Goal: Task Accomplishment & Management: Use online tool/utility

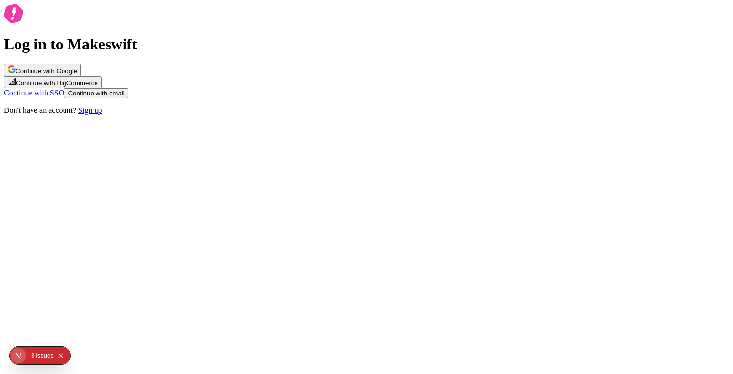
click at [81, 76] on button "Continue with Google" at bounding box center [42, 70] width 77 height 12
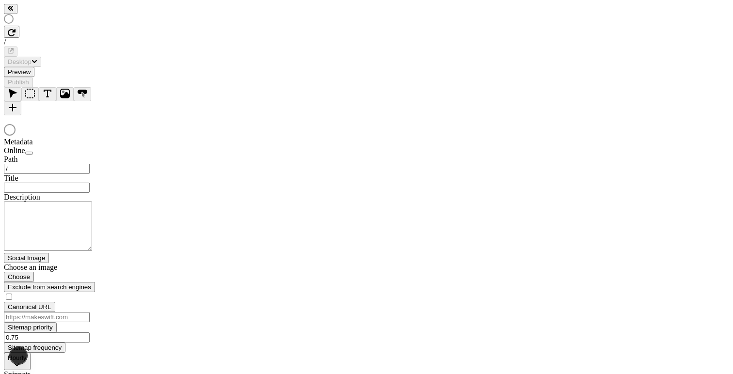
type input "/page-2-2"
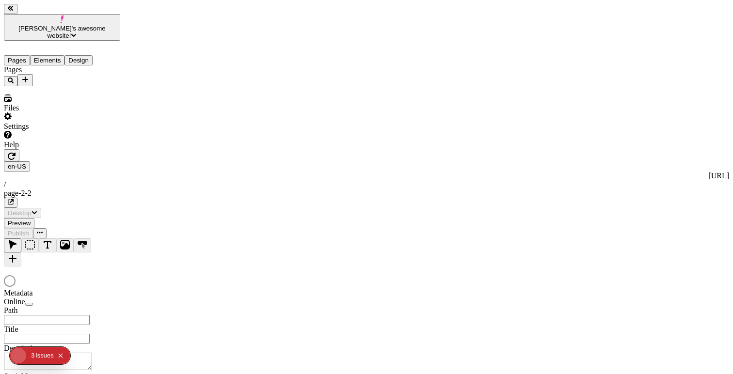
type input "/page-2-2"
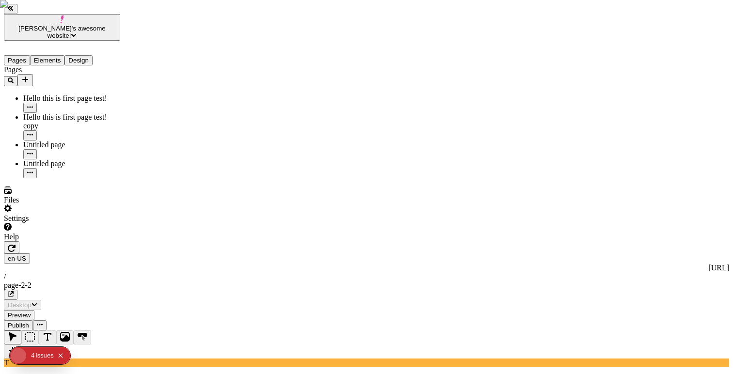
click at [31, 361] on div "4" at bounding box center [32, 355] width 3 height 17
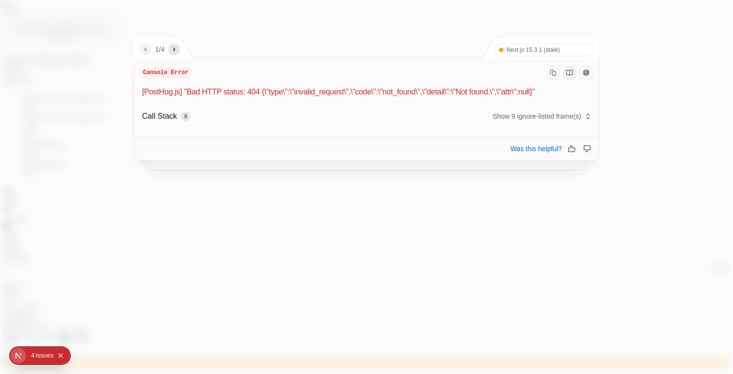
click at [306, 218] on div at bounding box center [366, 187] width 733 height 374
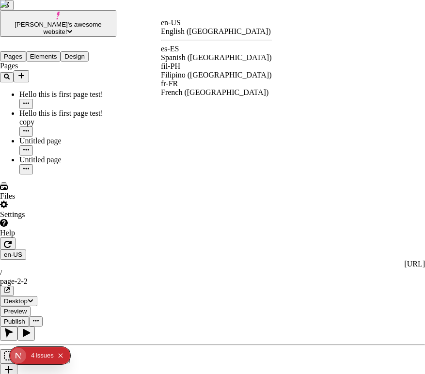
click at [186, 53] on div "es-ES" at bounding box center [216, 49] width 111 height 9
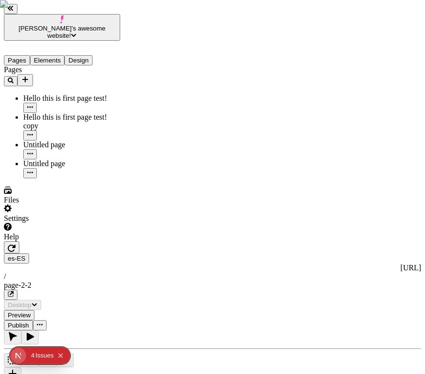
type input "/page-2-2"
click at [164, 253] on div "es-ES http://localhost:8888/es-ES / page-2-2" at bounding box center [212, 276] width 417 height 47
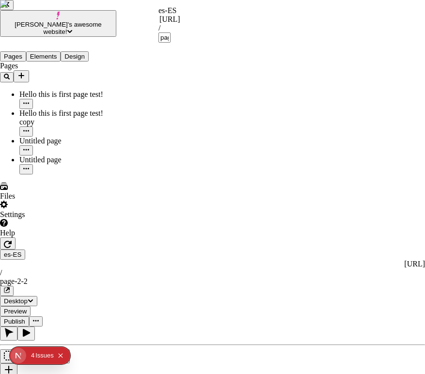
click at [169, 13] on div "es-ES" at bounding box center [169, 10] width 22 height 9
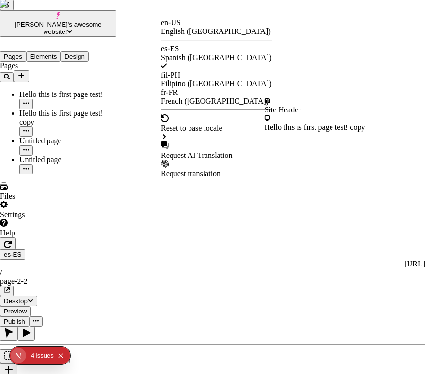
click at [294, 109] on div "Site Header" at bounding box center [315, 110] width 101 height 9
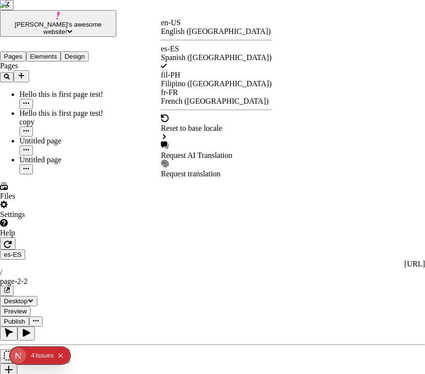
click at [205, 151] on div "Request AI Translation" at bounding box center [216, 155] width 111 height 9
checkbox input "true"
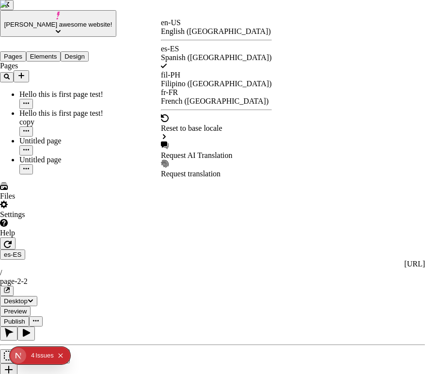
checkbox input "true"
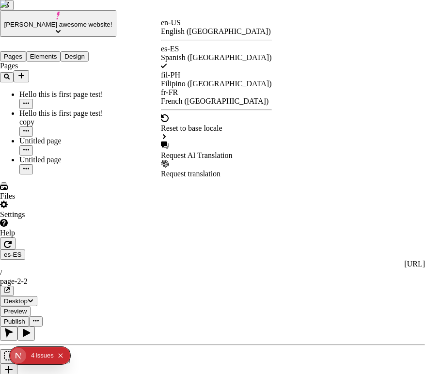
checkbox input "false"
click at [234, 151] on div "Request AI Translation" at bounding box center [216, 155] width 111 height 9
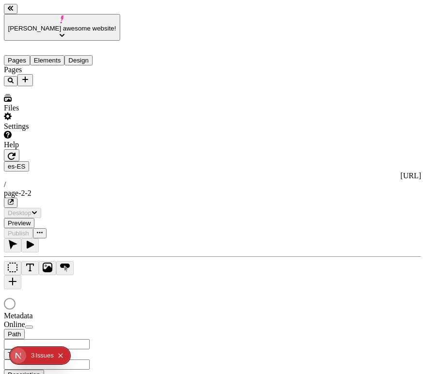
type input "/page-2-2"
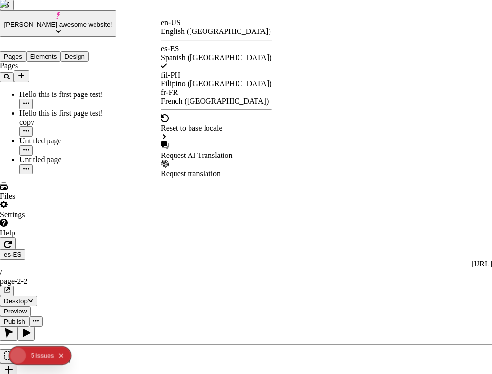
click at [192, 151] on div "Request AI Translation" at bounding box center [216, 155] width 111 height 9
checkbox input "true"
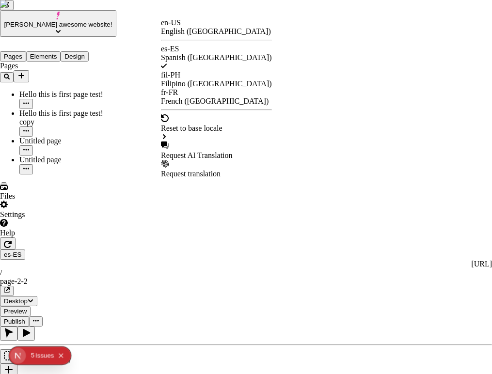
checkbox input "true"
checkbox input "false"
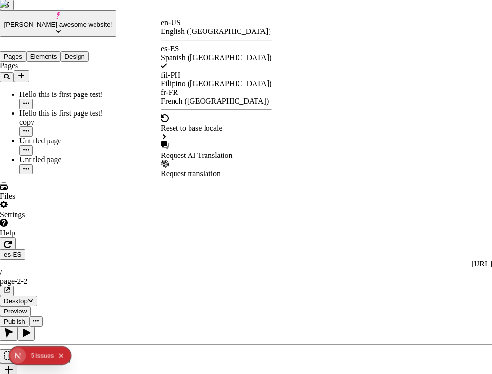
checkbox input "false"
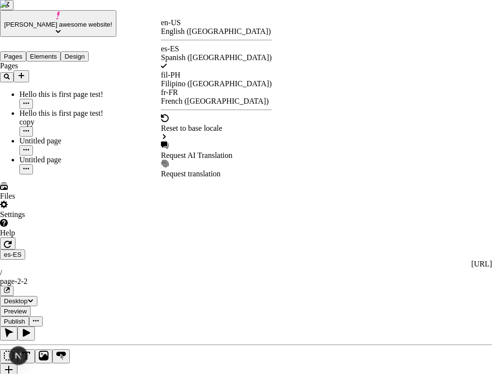
click at [207, 151] on div "Request AI Translation" at bounding box center [216, 155] width 111 height 9
checkbox input "true"
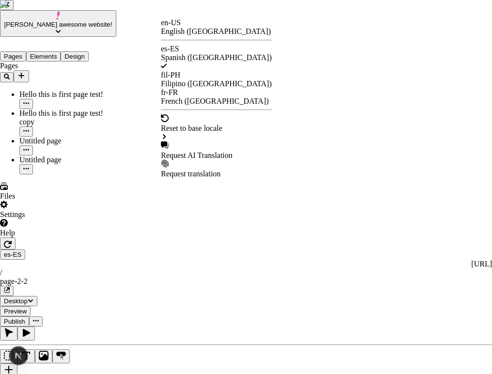
checkbox input "true"
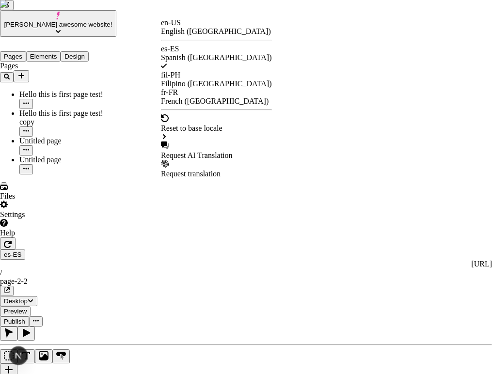
checkbox input "true"
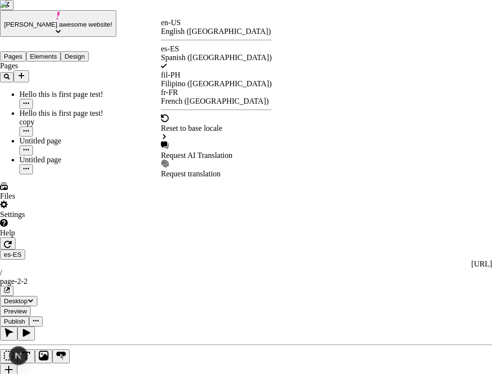
checkbox input "true"
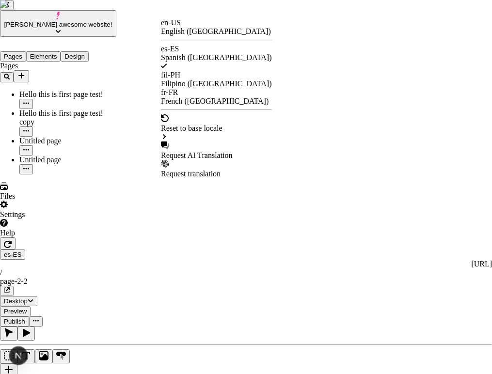
checkbox input "true"
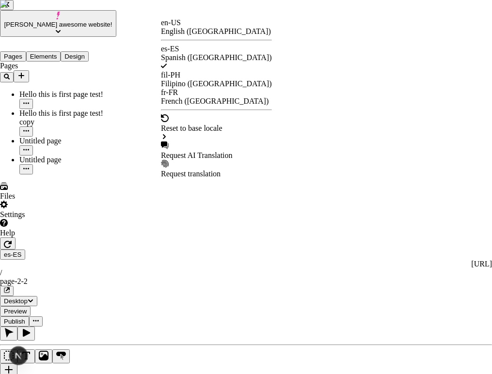
checkbox input "true"
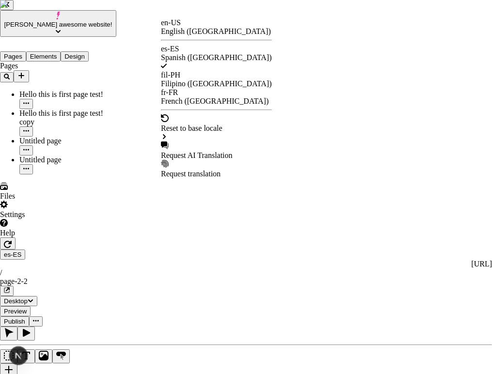
checkbox input "true"
checkbox input "false"
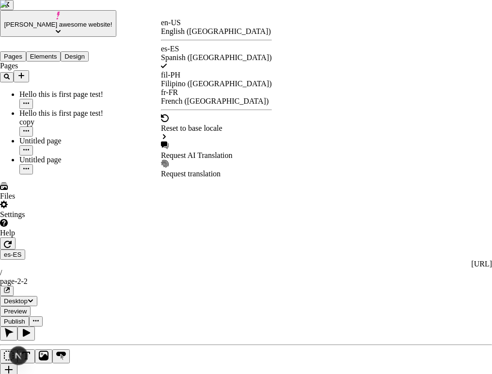
checkbox input "false"
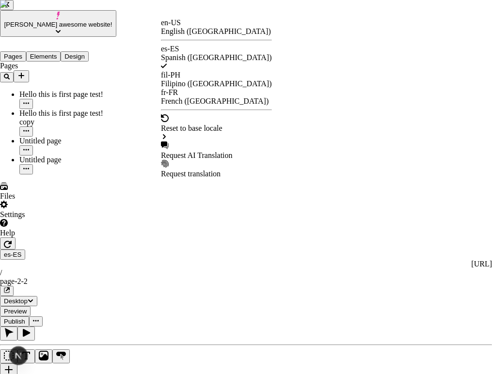
checkbox input "false"
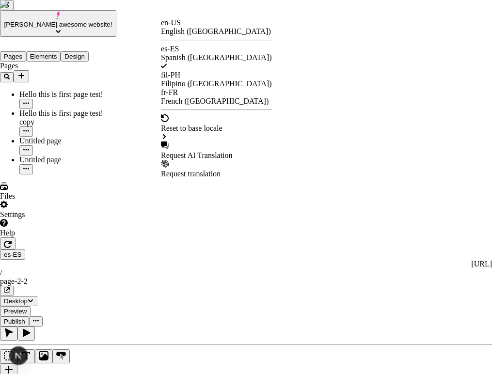
checkbox input "false"
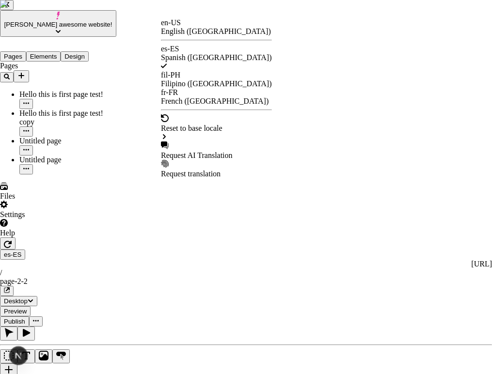
checkbox input "false"
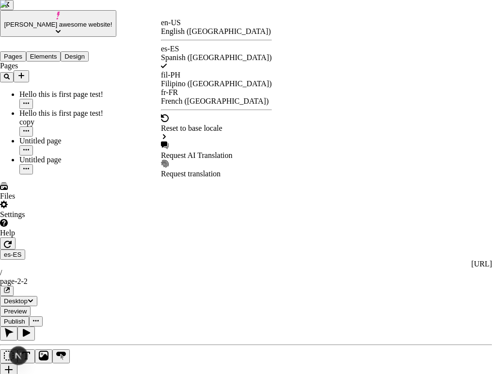
checkbox input "false"
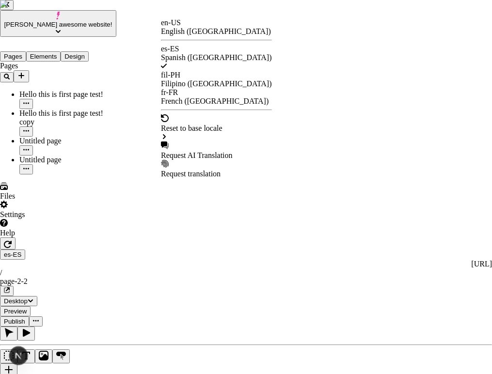
checkbox input "false"
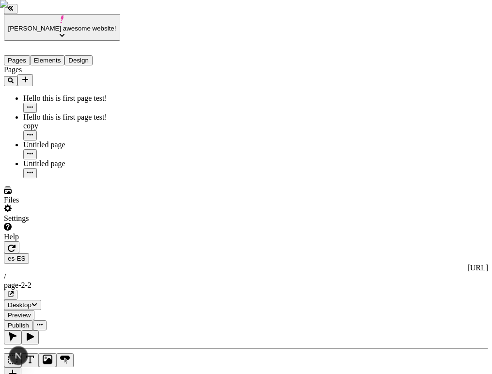
scroll to position [0, 74]
